Goal: Information Seeking & Learning: Learn about a topic

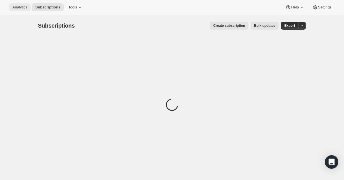
click at [19, 6] on span "Analytics" at bounding box center [19, 7] width 15 height 5
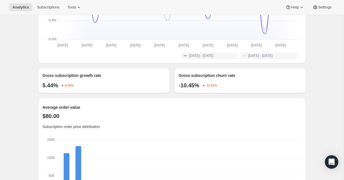
scroll to position [461, 0]
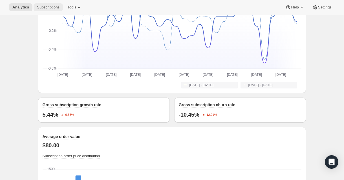
click at [47, 5] on button "Subscriptions" at bounding box center [48, 7] width 29 height 8
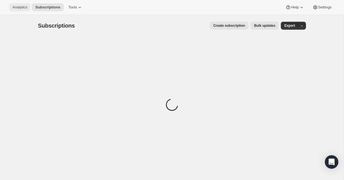
click at [24, 11] on button "Analytics" at bounding box center [20, 7] width 22 height 8
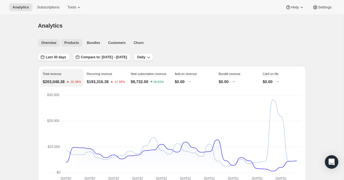
click at [71, 46] on button "Products" at bounding box center [71, 43] width 21 height 8
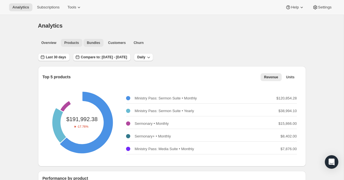
click at [91, 43] on span "Bundles" at bounding box center [93, 43] width 13 height 5
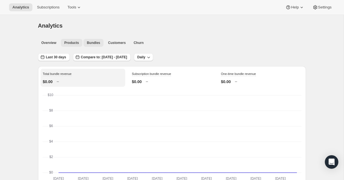
scroll to position [0, 0]
click at [74, 45] on span "Products" at bounding box center [71, 43] width 15 height 5
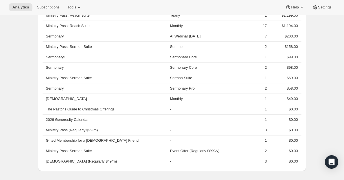
scroll to position [289, 0]
click at [258, 151] on td "2" at bounding box center [252, 151] width 32 height 10
click at [90, 151] on th "Ministry Pass: Sermon Suite" at bounding box center [106, 151] width 126 height 10
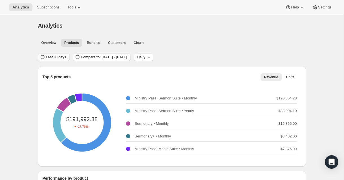
scroll to position [0, 0]
click at [45, 10] on button "Subscriptions" at bounding box center [48, 7] width 29 height 8
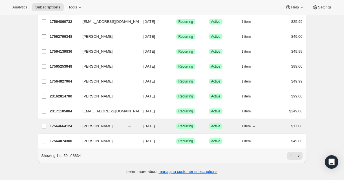
scroll to position [660, 0]
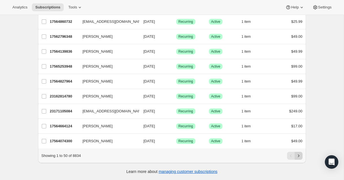
click at [299, 156] on icon "Next" at bounding box center [299, 156] width 6 height 6
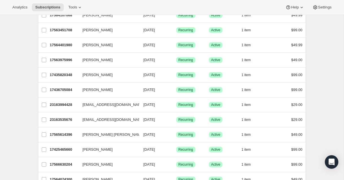
scroll to position [250, 0]
